Goal: Transaction & Acquisition: Purchase product/service

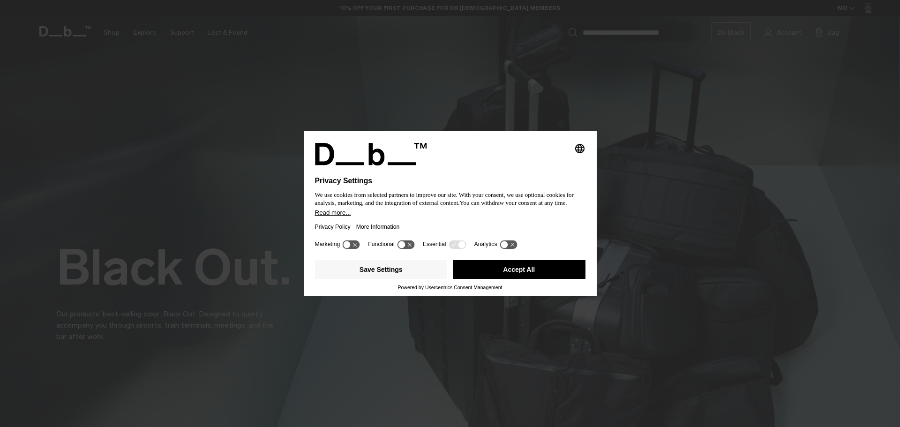
drag, startPoint x: 410, startPoint y: 276, endPoint x: 475, endPoint y: 244, distance: 72.9
click at [475, 244] on div "Selecting an option will immediately change the language Privacy Settings We us…" at bounding box center [450, 213] width 293 height 165
click at [456, 243] on icon at bounding box center [457, 244] width 17 height 9
click at [411, 270] on button "Save Settings" at bounding box center [381, 269] width 133 height 19
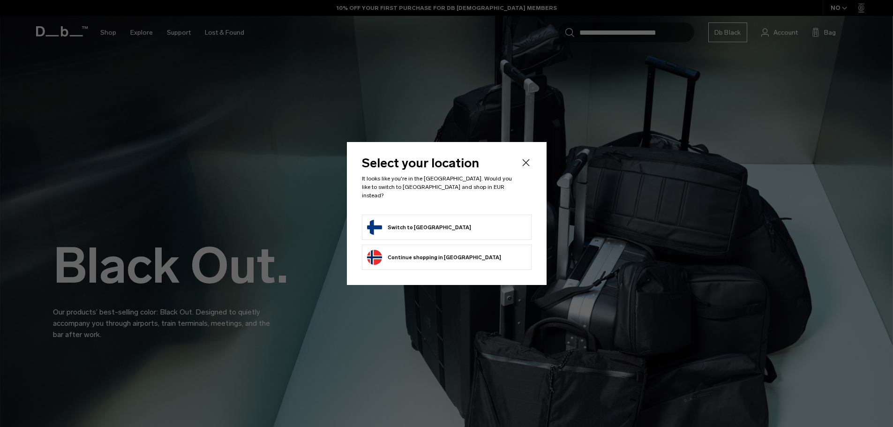
click at [427, 229] on button "Switch to Finland" at bounding box center [419, 227] width 104 height 15
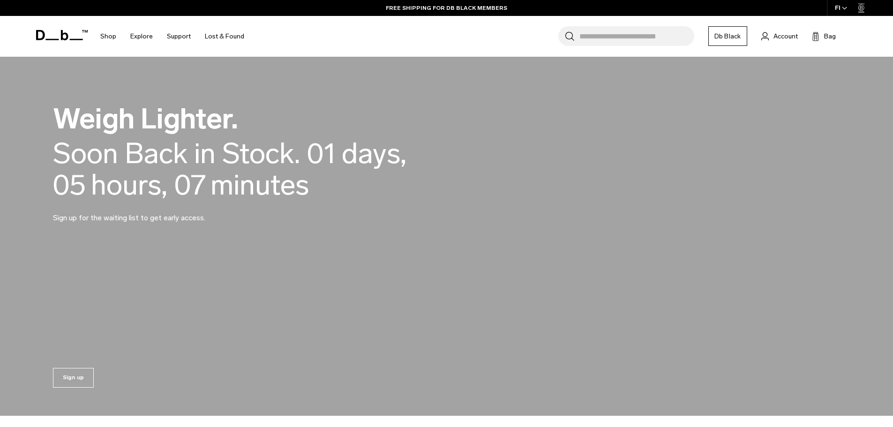
scroll to position [977, 0]
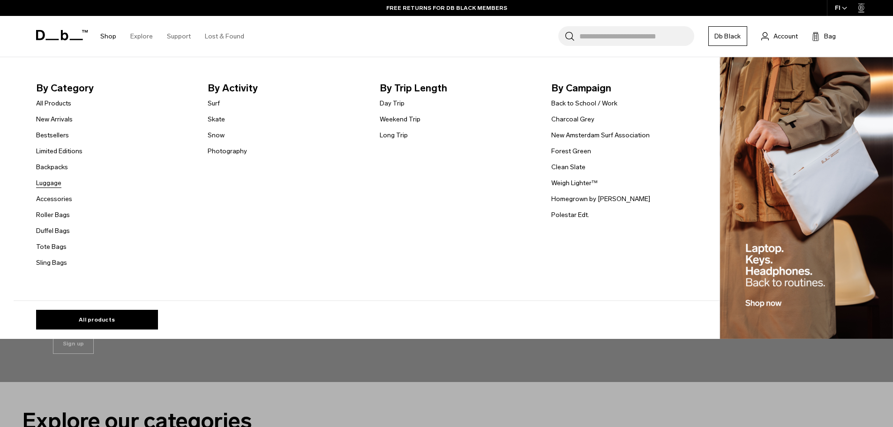
click at [58, 186] on link "Luggage" at bounding box center [48, 183] width 25 height 10
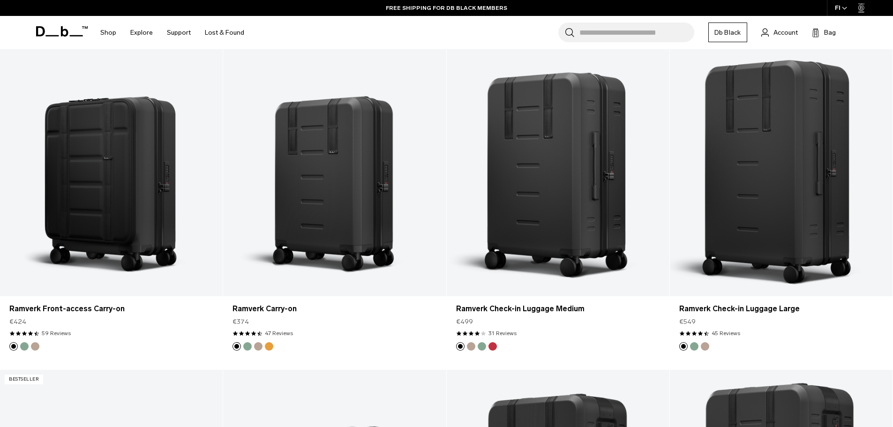
scroll to position [868, 0]
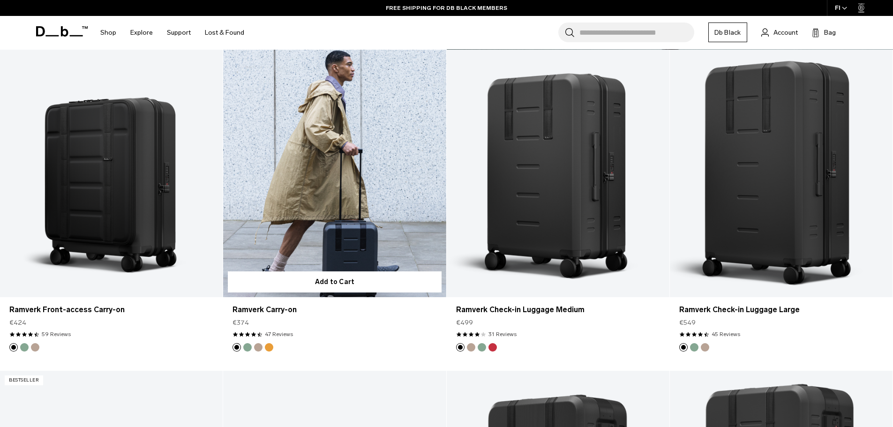
click at [365, 216] on link "Ramverk Carry-on" at bounding box center [334, 173] width 223 height 247
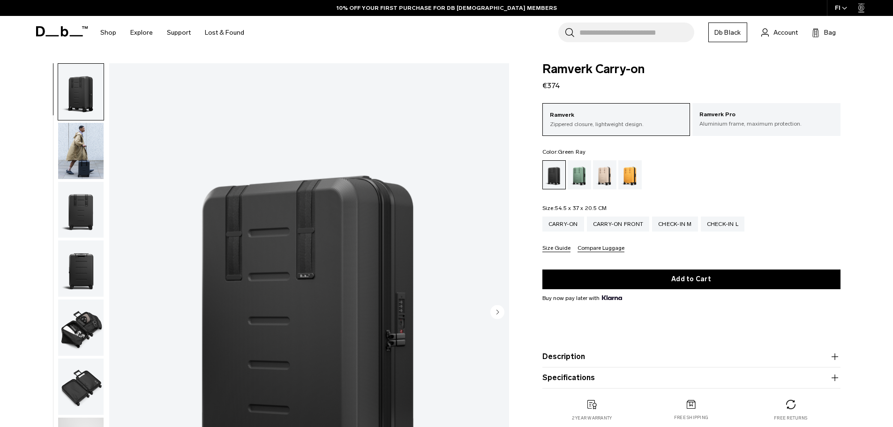
click at [580, 181] on div "Green Ray" at bounding box center [580, 174] width 24 height 29
click at [584, 176] on div "Green Ray" at bounding box center [580, 174] width 24 height 29
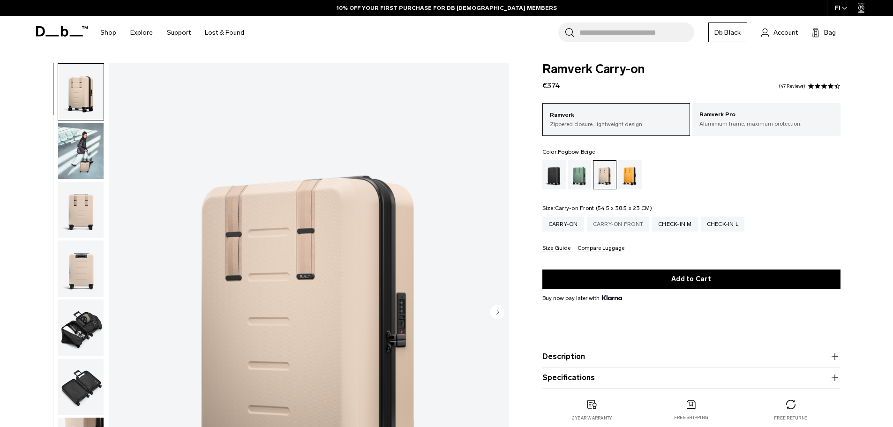
click at [638, 224] on div "Carry-on Front" at bounding box center [618, 224] width 63 height 15
click at [634, 169] on div "Parhelion Orange" at bounding box center [630, 174] width 24 height 29
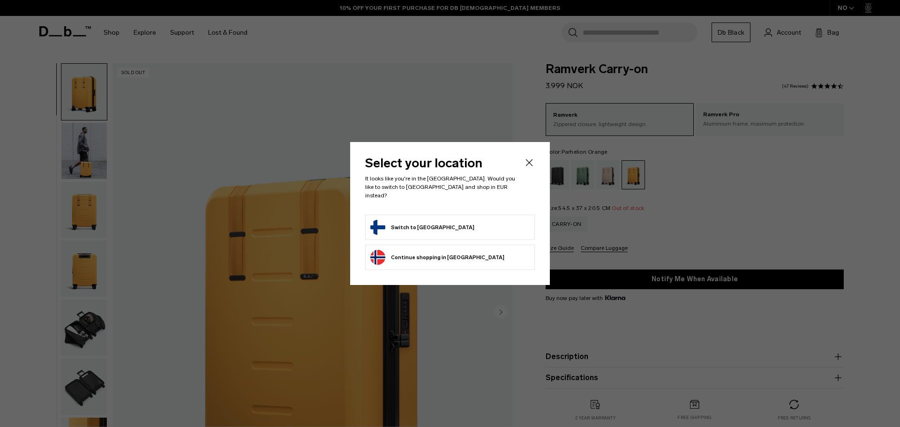
click at [434, 222] on form "Switch to Finland" at bounding box center [449, 227] width 159 height 15
click at [400, 229] on button "Switch to Finland" at bounding box center [422, 227] width 104 height 15
